Goal: Find specific page/section: Find specific page/section

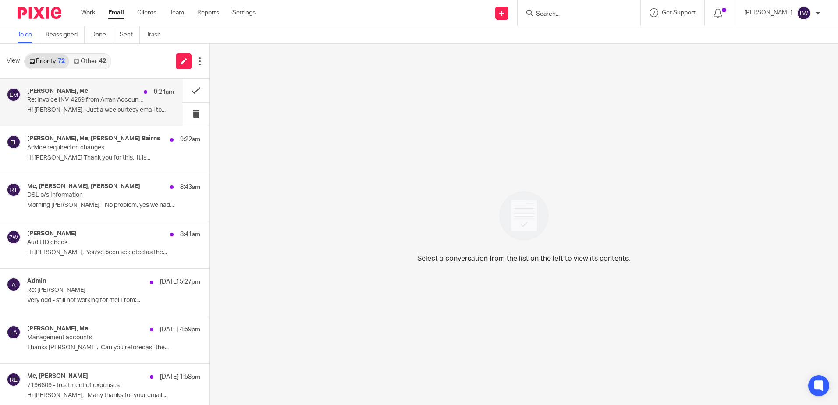
click at [89, 103] on p "Re: Invoice INV-4269 from Arran Accountancy Limited for Martin McHale" at bounding box center [86, 99] width 118 height 7
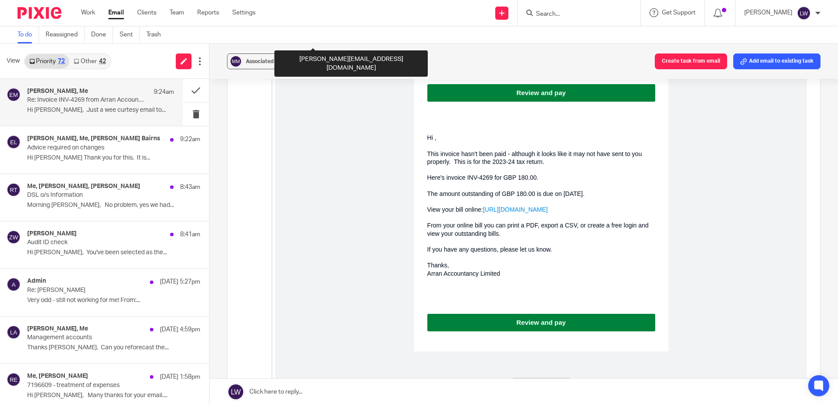
scroll to position [1096, 0]
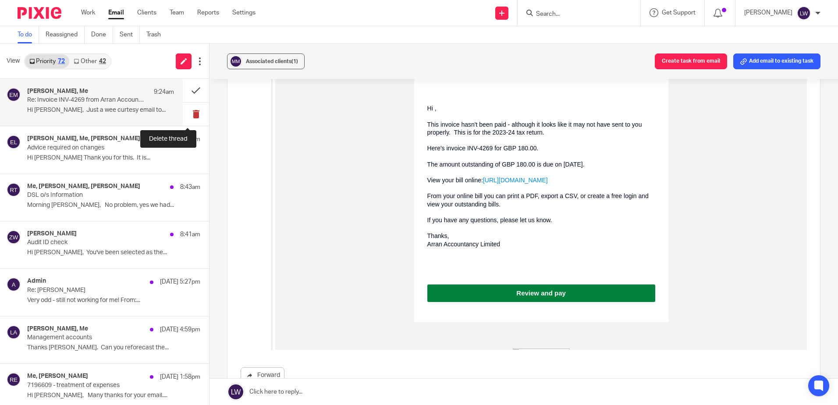
click at [186, 111] on button at bounding box center [196, 114] width 26 height 23
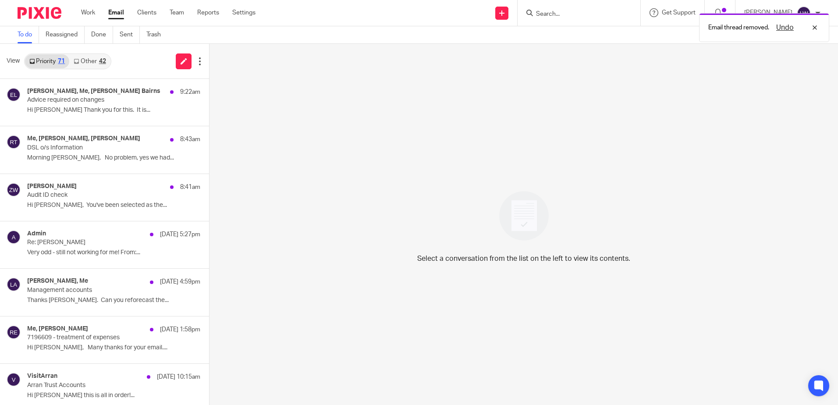
click at [84, 63] on link "Other 42" at bounding box center [89, 61] width 41 height 14
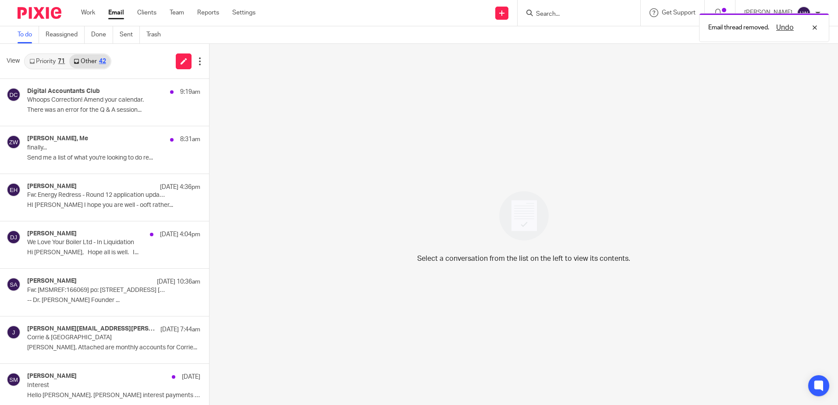
click at [48, 59] on link "Priority 71" at bounding box center [47, 61] width 44 height 14
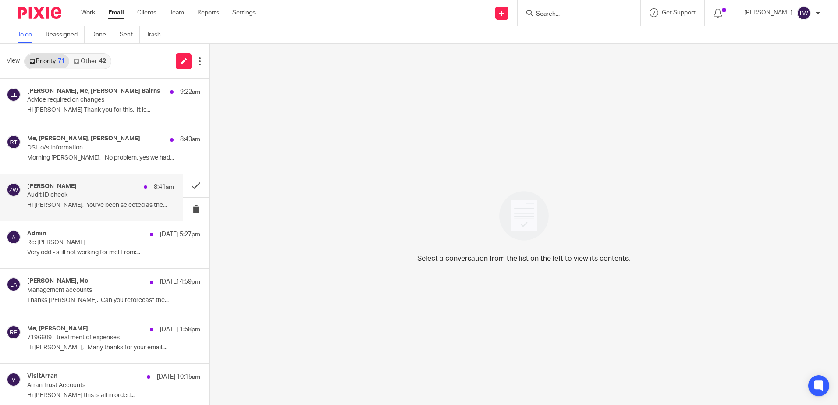
click at [83, 203] on p "Hi Alex, You've been selected as the..." at bounding box center [100, 205] width 147 height 7
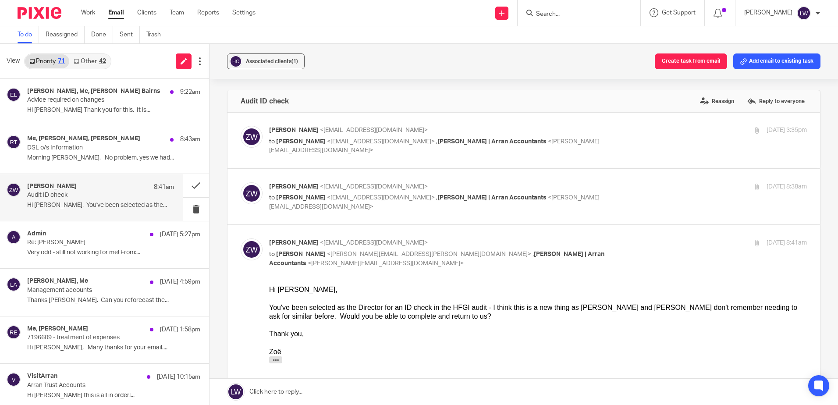
scroll to position [0, 0]
click at [188, 206] on button at bounding box center [196, 209] width 26 height 23
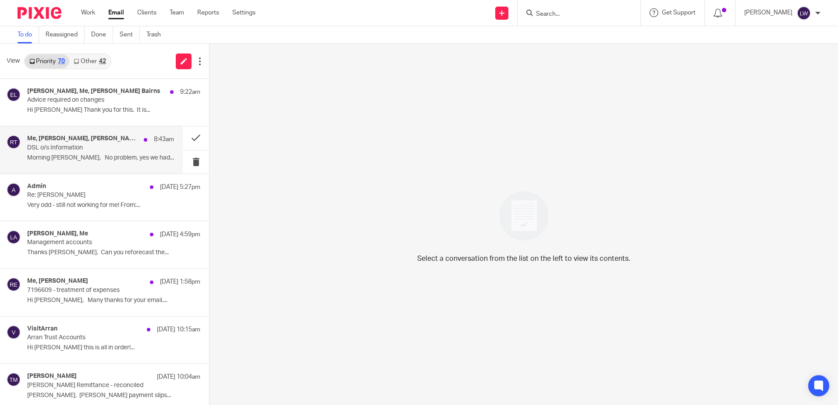
click at [72, 157] on p "Morning Lorna, No problem, yes we had..." at bounding box center [100, 157] width 147 height 7
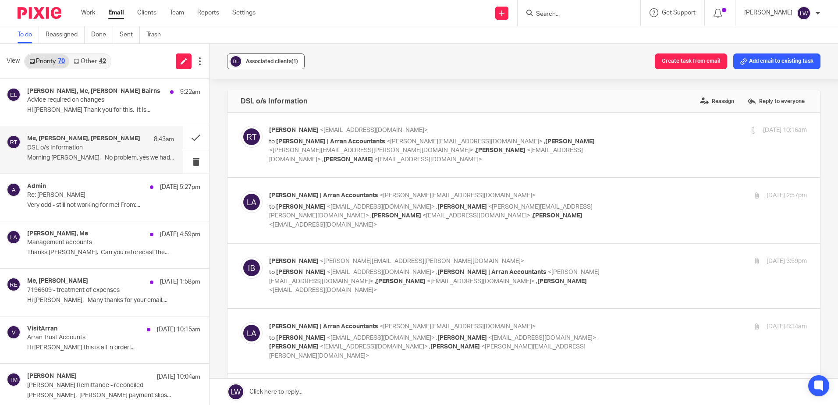
click at [273, 58] on div "Associated clients (1)" at bounding box center [272, 61] width 52 height 9
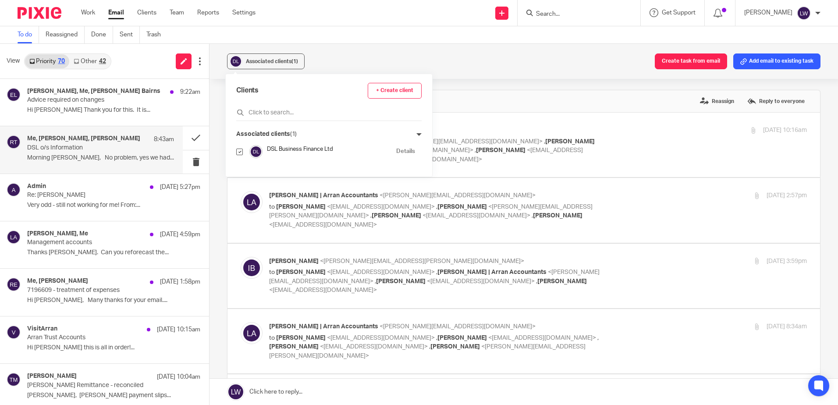
click at [364, 56] on div "Associated clients (1) Create task from email Add email to existing task" at bounding box center [524, 61] width 629 height 35
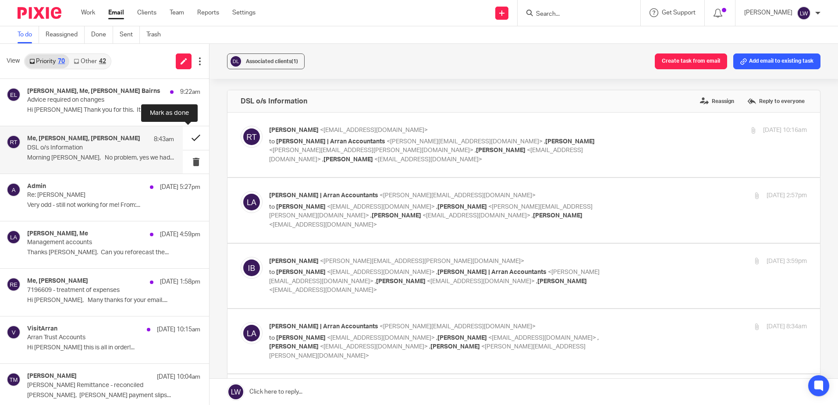
click at [189, 134] on button at bounding box center [196, 137] width 26 height 23
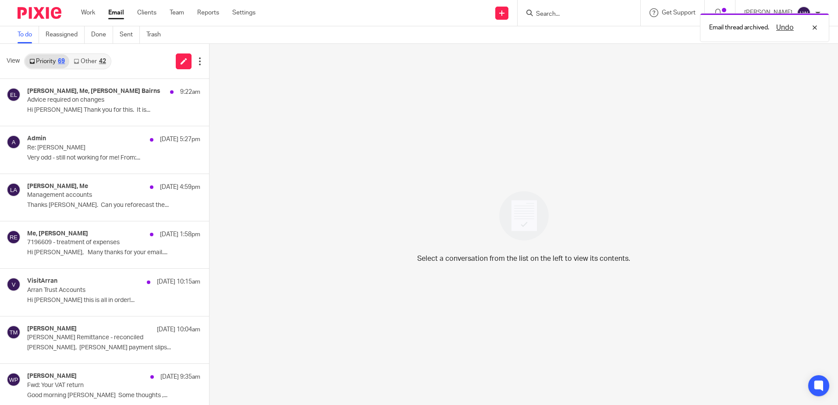
click at [90, 62] on link "Other 42" at bounding box center [89, 61] width 41 height 14
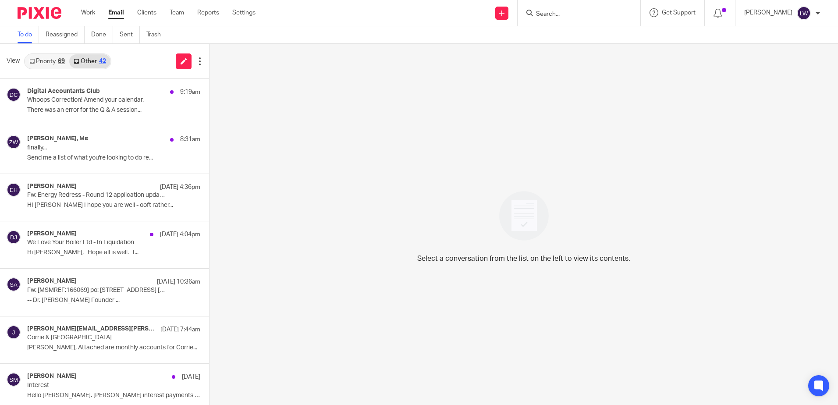
click at [117, 11] on link "Email" at bounding box center [116, 12] width 16 height 9
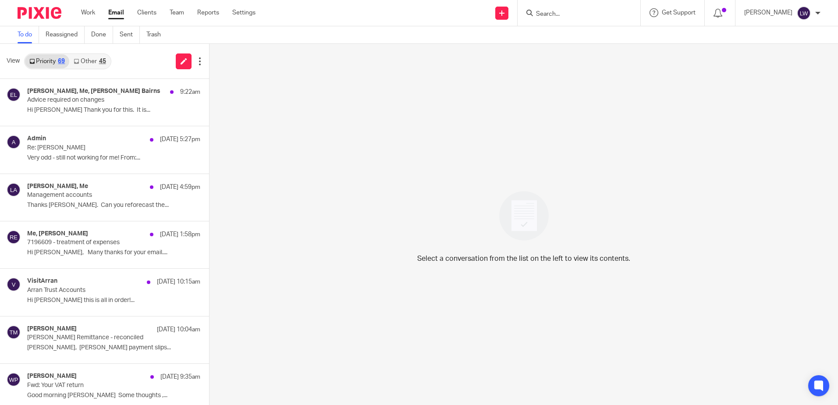
click at [92, 62] on link "Other 45" at bounding box center [89, 61] width 41 height 14
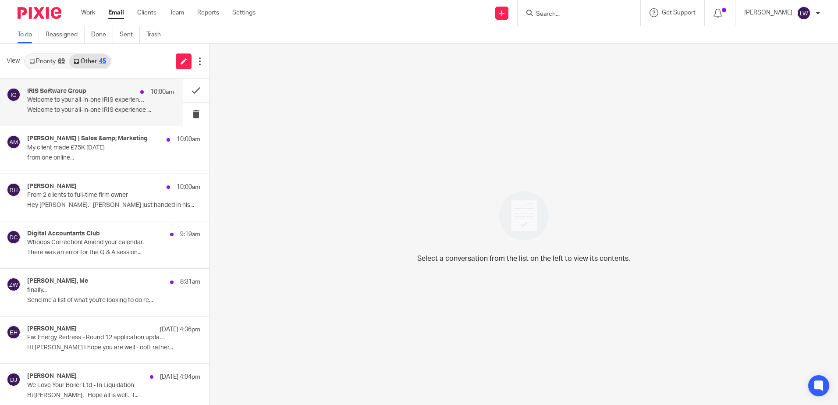
click at [90, 96] on div "IRIS Software Group 10:00am" at bounding box center [100, 92] width 147 height 9
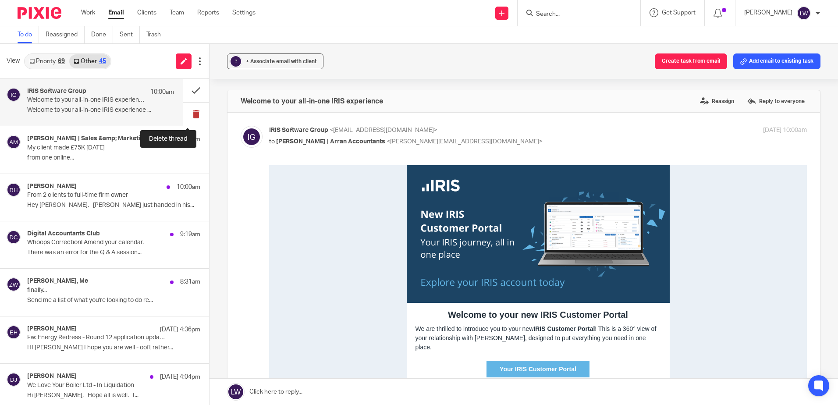
click at [183, 114] on button at bounding box center [196, 114] width 26 height 23
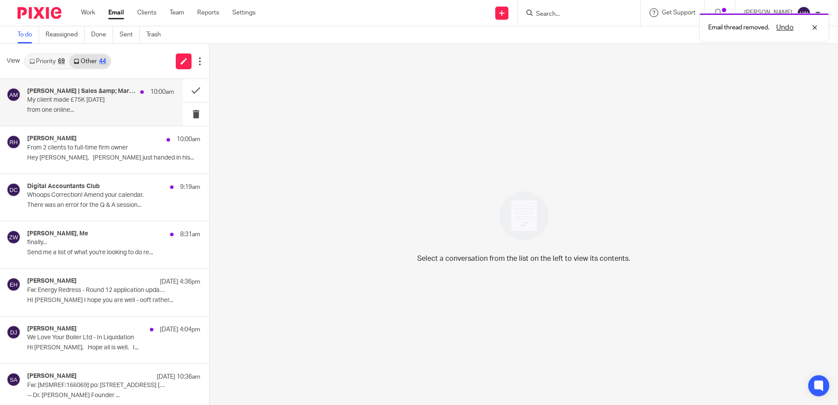
click at [90, 113] on p "from one online..." at bounding box center [100, 110] width 147 height 7
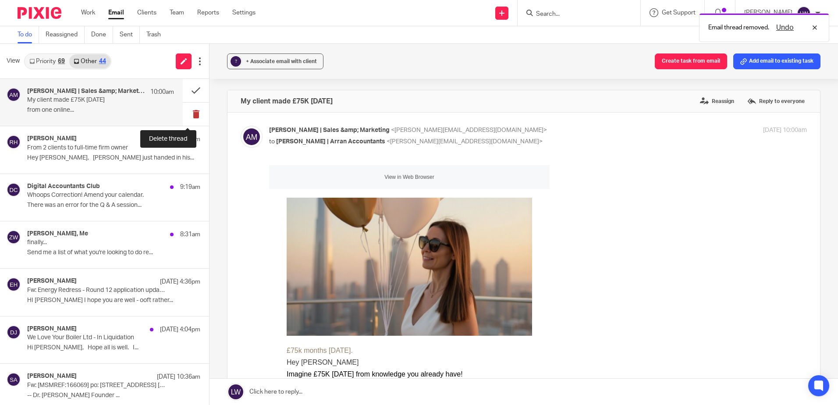
click at [185, 115] on button at bounding box center [196, 114] width 26 height 23
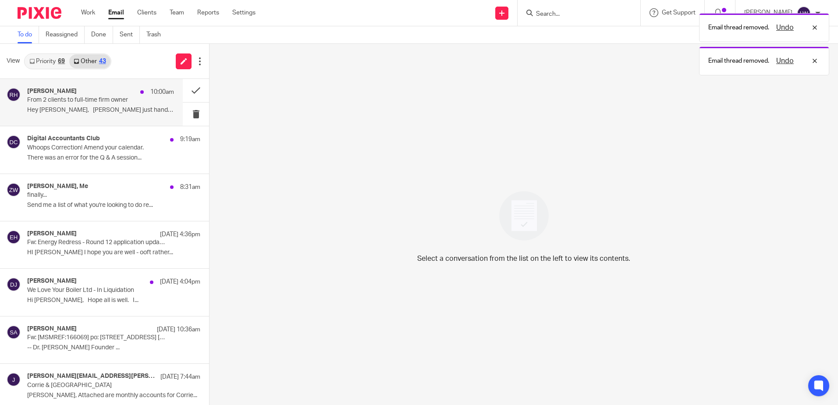
click at [89, 110] on p "Hey Lorna, Muhammad just handed in his..." at bounding box center [100, 110] width 147 height 7
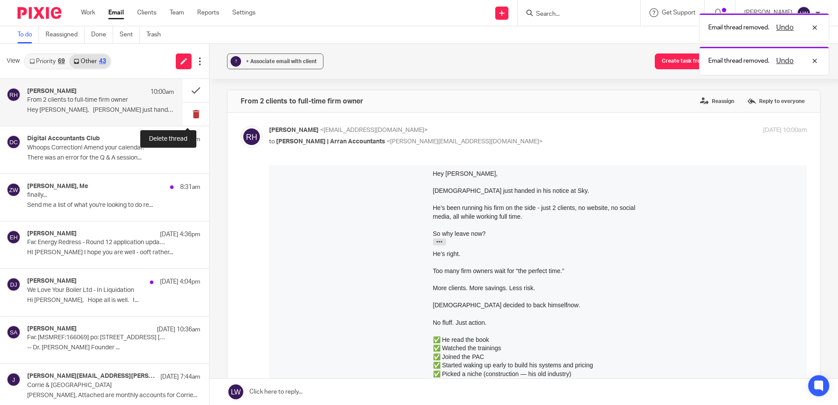
click at [188, 112] on button at bounding box center [196, 114] width 26 height 23
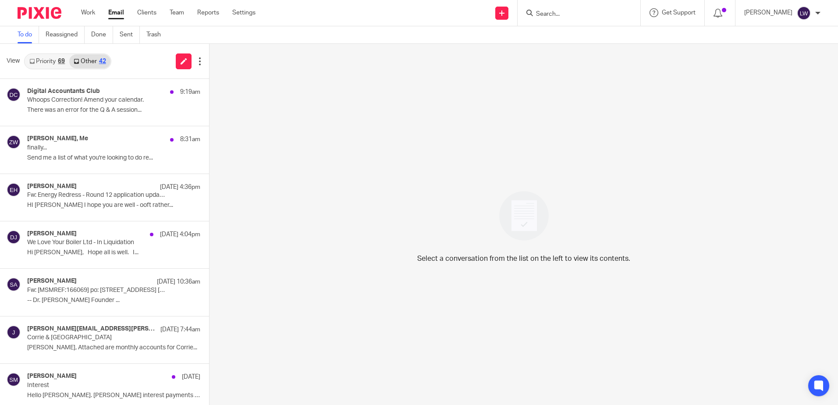
click at [567, 12] on input "Search" at bounding box center [574, 15] width 79 height 8
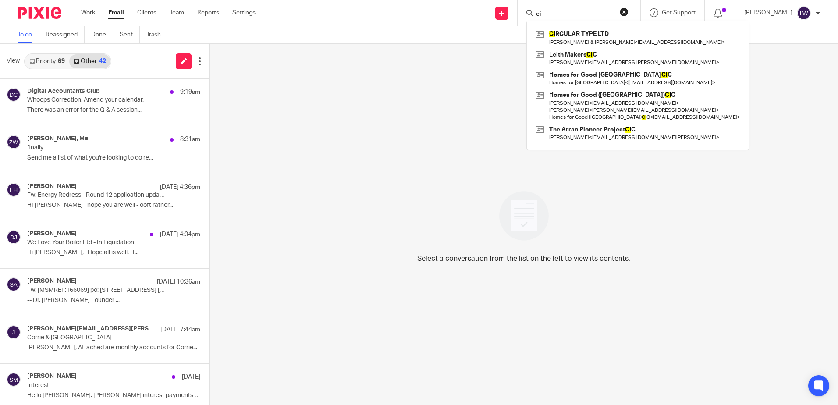
type input "c"
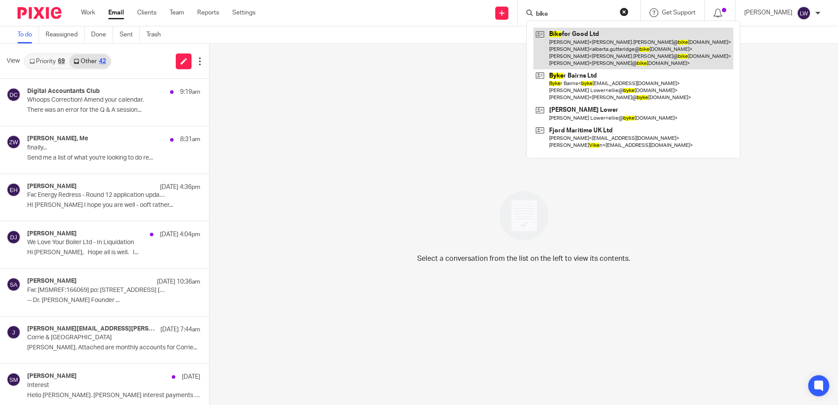
type input "bike"
click at [555, 50] on link at bounding box center [634, 49] width 200 height 42
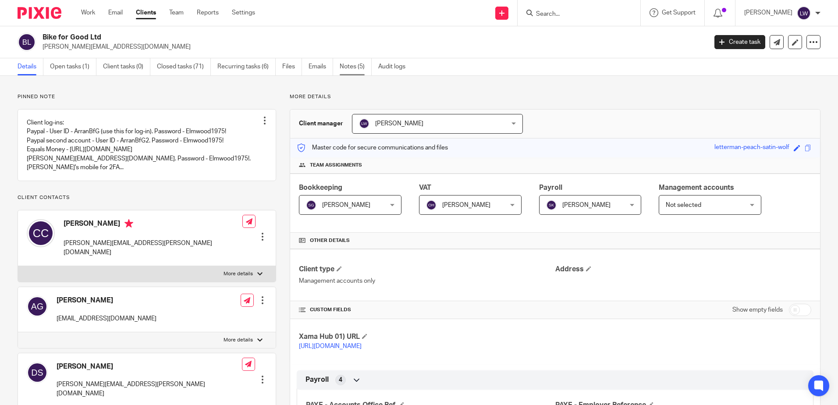
click at [346, 69] on link "Notes (5)" at bounding box center [356, 66] width 32 height 17
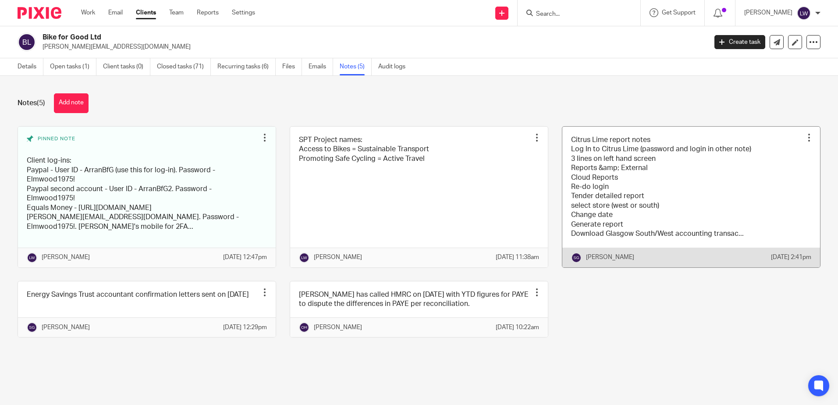
click at [632, 167] on link at bounding box center [692, 197] width 258 height 141
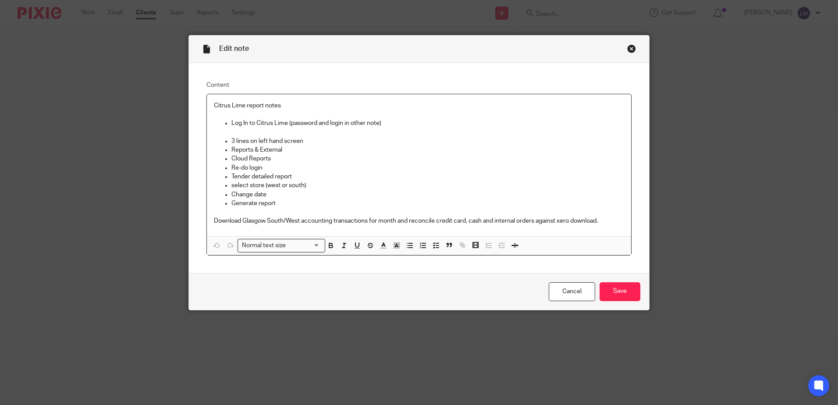
click at [628, 45] on div "Close this dialog window" at bounding box center [632, 48] width 9 height 9
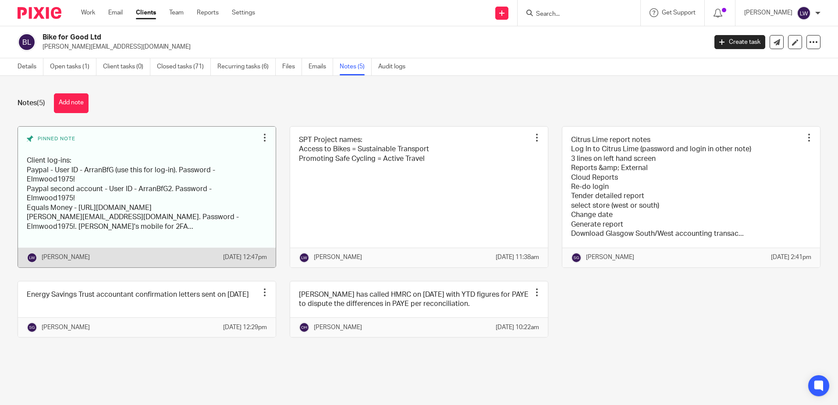
click at [125, 200] on link at bounding box center [147, 197] width 258 height 141
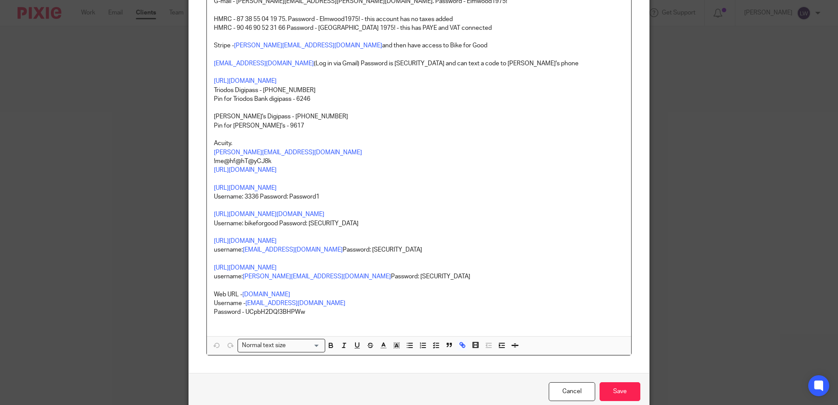
scroll to position [132, 0]
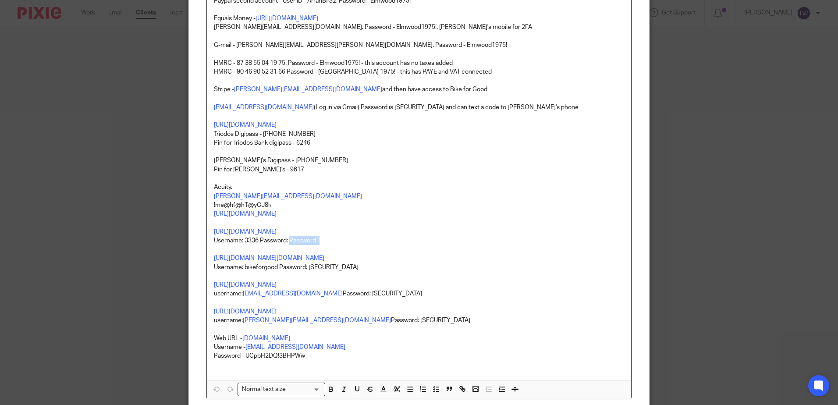
drag, startPoint x: 287, startPoint y: 239, endPoint x: 338, endPoint y: 241, distance: 50.5
click at [338, 241] on p "[URL][DOMAIN_NAME] [URL][DOMAIN_NAME] Username: 3336 Password: Password1" at bounding box center [419, 228] width 410 height 36
copy p "[SECURITY_DATA]"
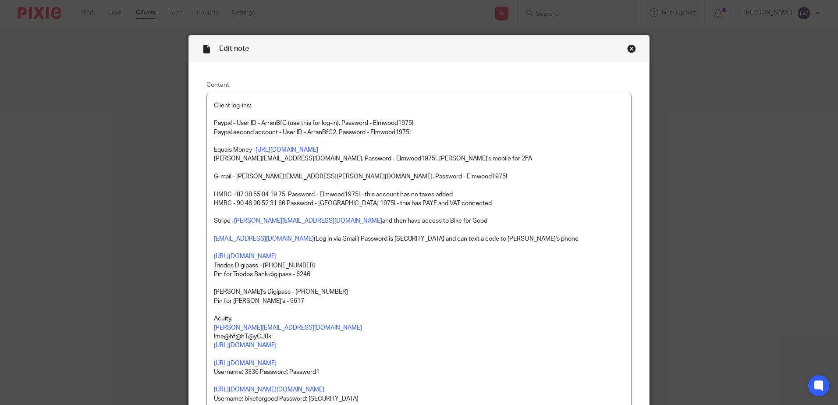
click at [628, 44] on div "Edit note" at bounding box center [419, 50] width 460 height 28
click at [628, 49] on div "Close this dialog window" at bounding box center [632, 48] width 9 height 9
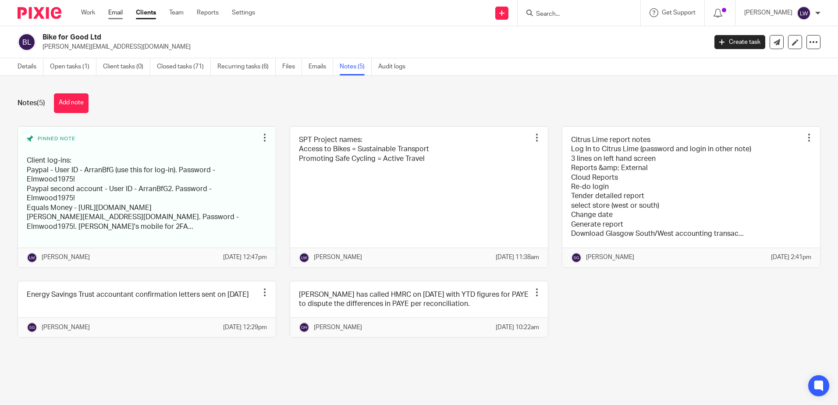
click at [118, 12] on link "Email" at bounding box center [115, 12] width 14 height 9
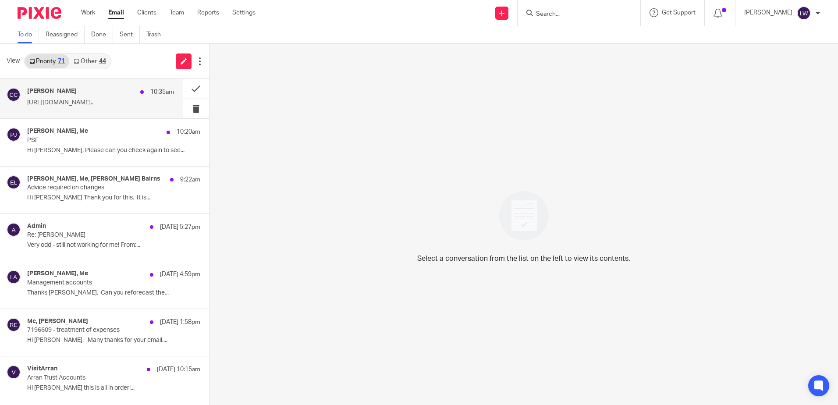
click at [103, 97] on div "[PERSON_NAME] 10:35am [URL][DOMAIN_NAME].." at bounding box center [100, 99] width 147 height 22
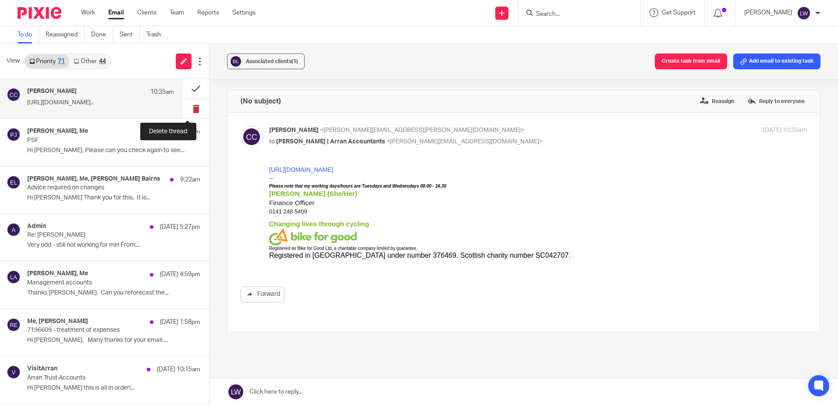
click at [186, 108] on button at bounding box center [196, 109] width 26 height 20
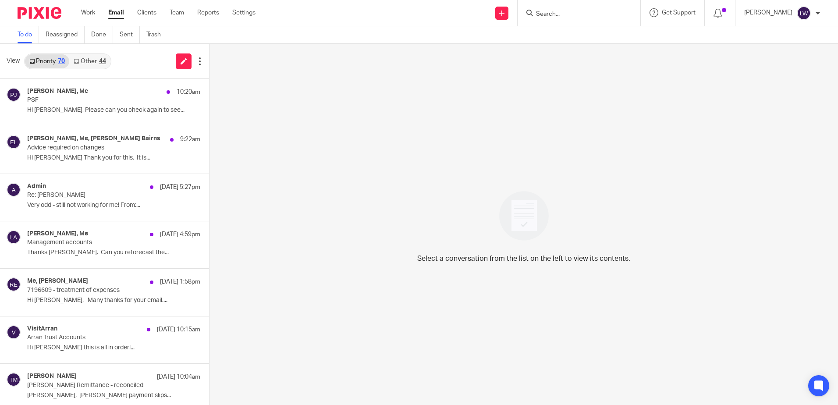
click at [91, 65] on link "Other 44" at bounding box center [89, 61] width 41 height 14
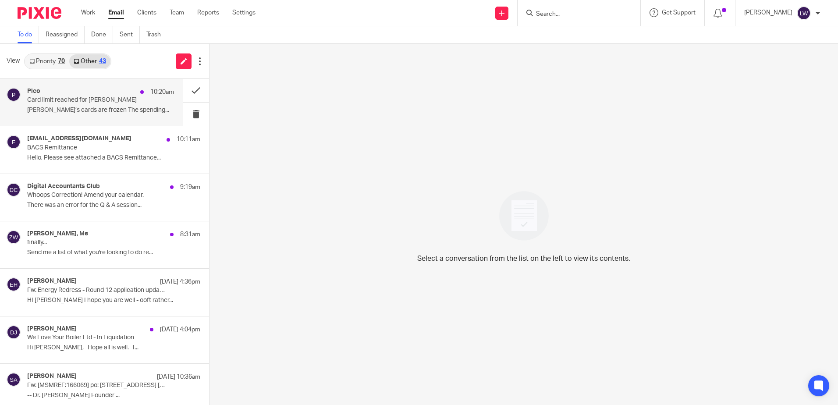
click at [76, 114] on p "[PERSON_NAME]’s cards are frozen The spending..." at bounding box center [100, 110] width 147 height 7
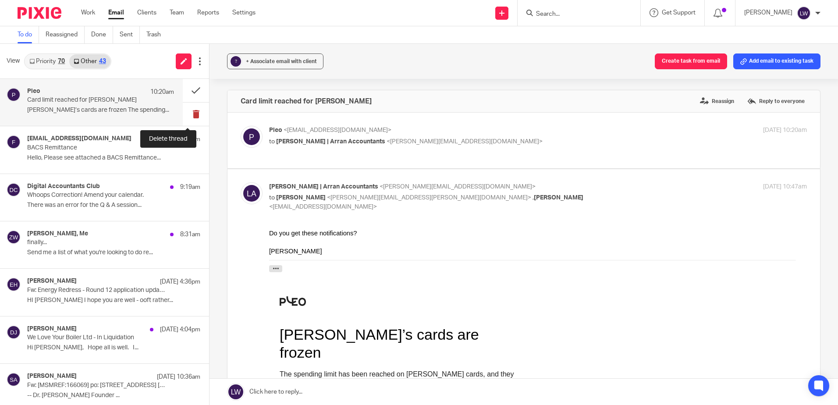
click at [185, 116] on button at bounding box center [196, 114] width 26 height 23
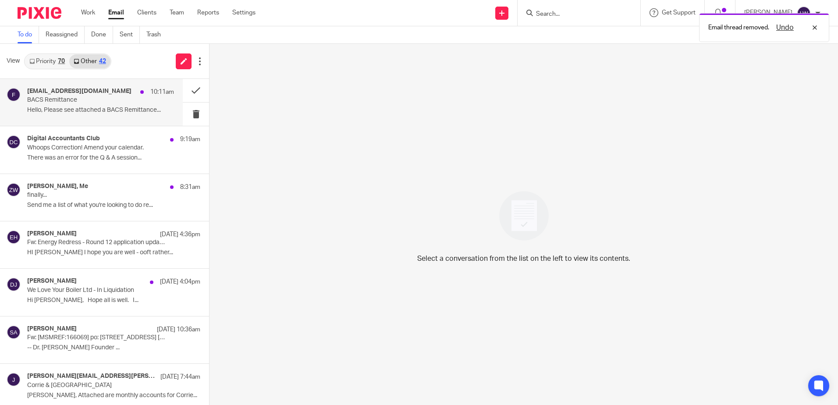
click at [59, 113] on p "Hello, Please see attached a BACS Remittance..." at bounding box center [100, 110] width 147 height 7
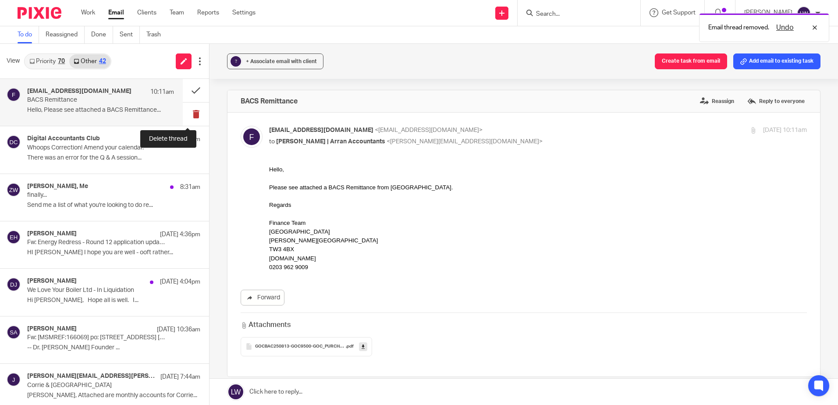
click at [183, 115] on button at bounding box center [196, 114] width 26 height 23
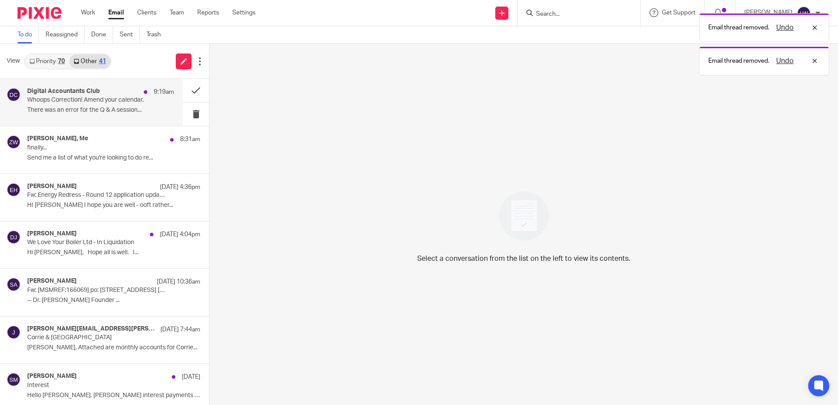
click at [113, 106] on div "Digital Accountants Club 9:19am Whoops Correction! Amend your calendar. There w…" at bounding box center [100, 102] width 147 height 29
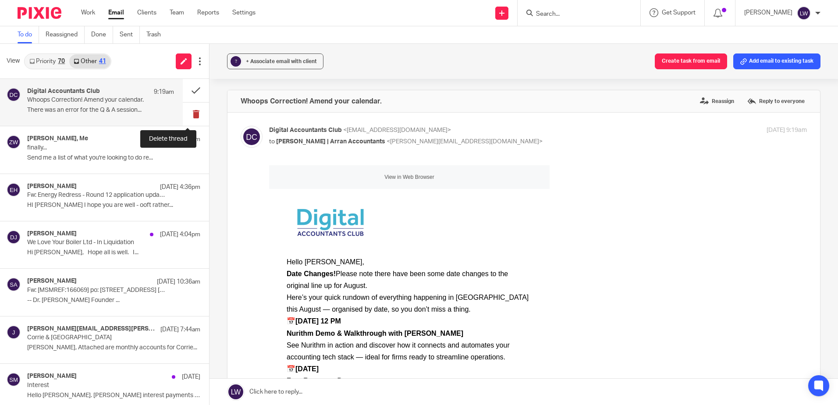
click at [189, 115] on button at bounding box center [196, 114] width 26 height 23
